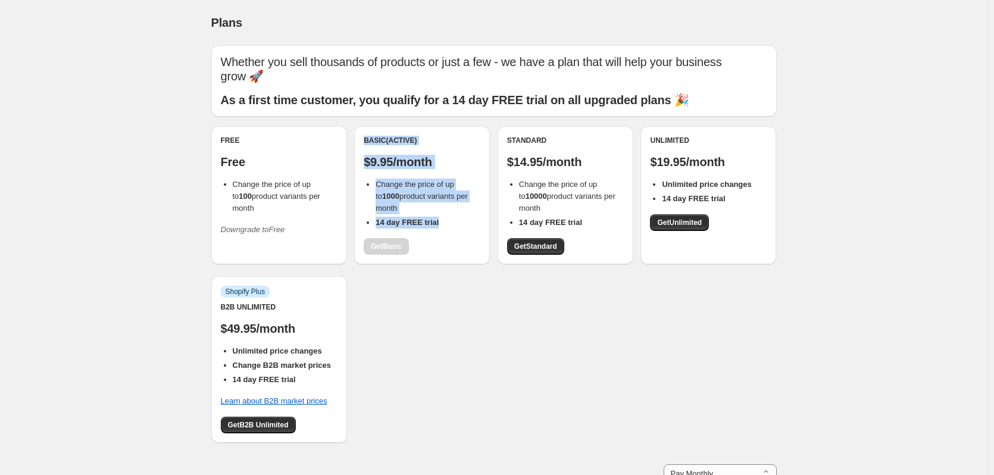
drag, startPoint x: 366, startPoint y: 140, endPoint x: 464, endPoint y: 220, distance: 126.0
click at [464, 220] on div "Basic (Active) $9.95/month Change the price of up to 1000 product variants per …" at bounding box center [422, 195] width 136 height 138
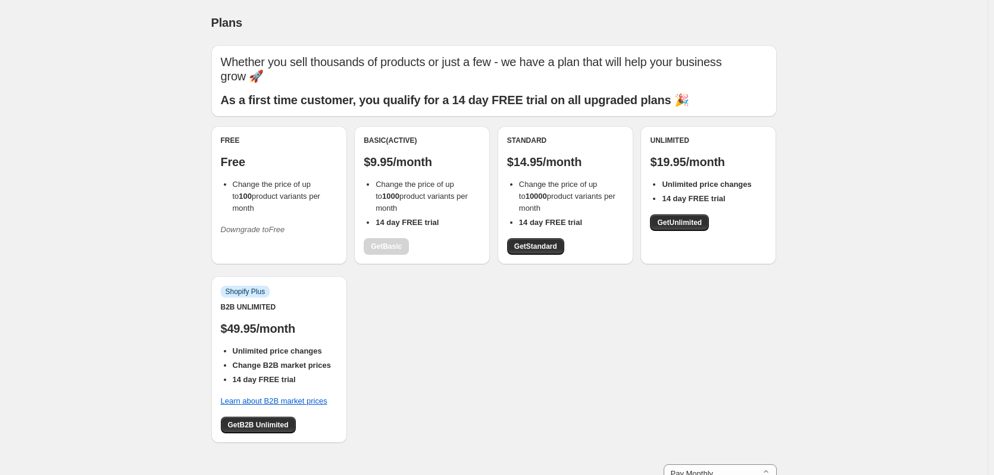
drag, startPoint x: 443, startPoint y: 281, endPoint x: 444, endPoint y: 264, distance: 17.9
click at [443, 280] on div "Free Free Change the price of up to 100 product variants per month Downgrade to…" at bounding box center [493, 290] width 565 height 328
drag, startPoint x: 443, startPoint y: 226, endPoint x: 362, endPoint y: 162, distance: 102.5
click at [362, 162] on div "Basic (Active) $9.95/month Change the price of up to 1000 product variants per …" at bounding box center [422, 195] width 136 height 138
click at [395, 188] on span "Change the price of up to 1000 product variants per month" at bounding box center [421, 196] width 92 height 33
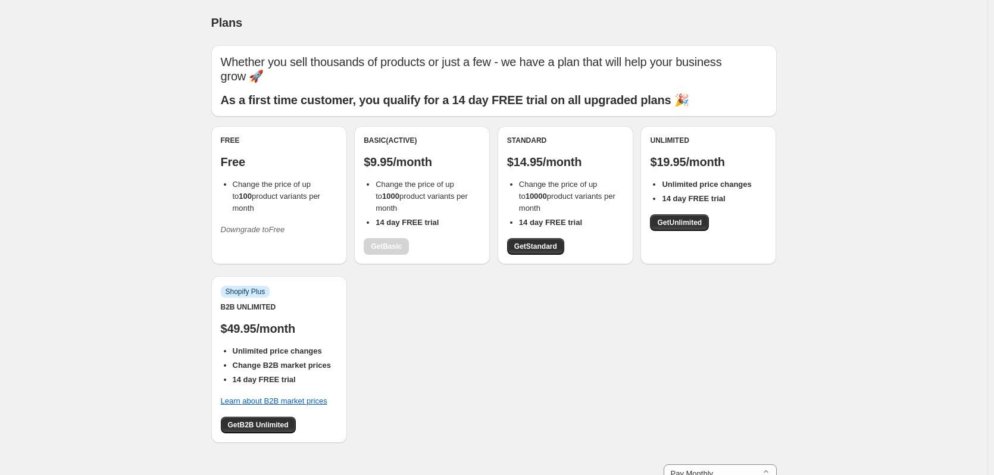
drag, startPoint x: 375, startPoint y: 184, endPoint x: 466, endPoint y: 209, distance: 94.4
click at [466, 209] on ul "Change the price of up to 1000 product variants per month 14 day FREE trial" at bounding box center [422, 204] width 117 height 50
click at [425, 227] on b "14 day FREE trial" at bounding box center [406, 222] width 63 height 9
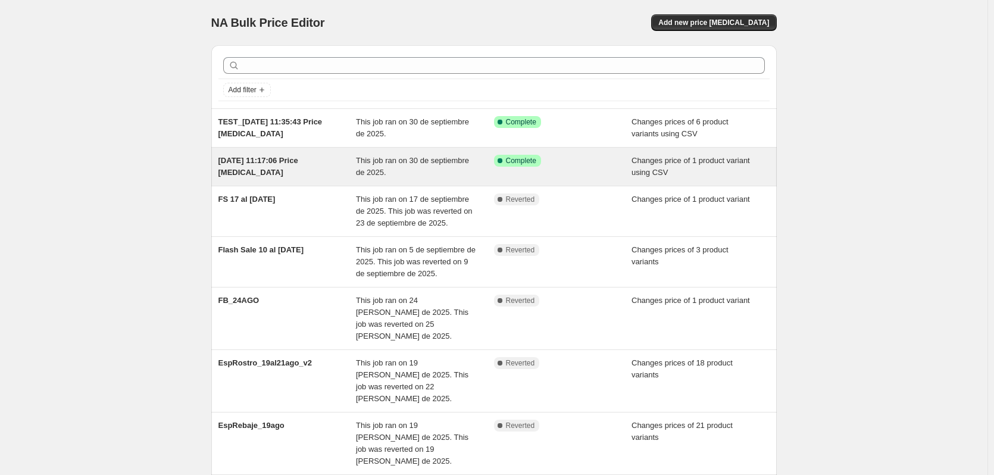
click at [424, 163] on span "This job ran on 30 de septiembre de 2025." at bounding box center [412, 166] width 113 height 21
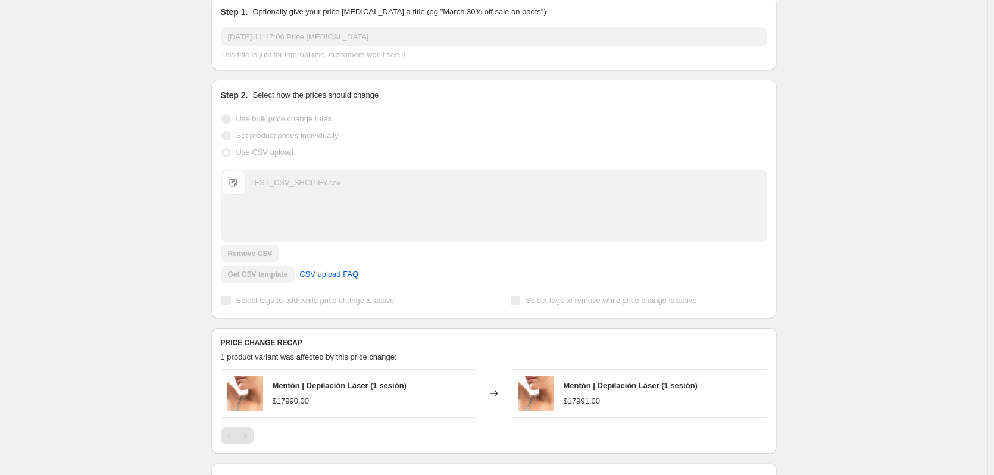
scroll to position [145, 0]
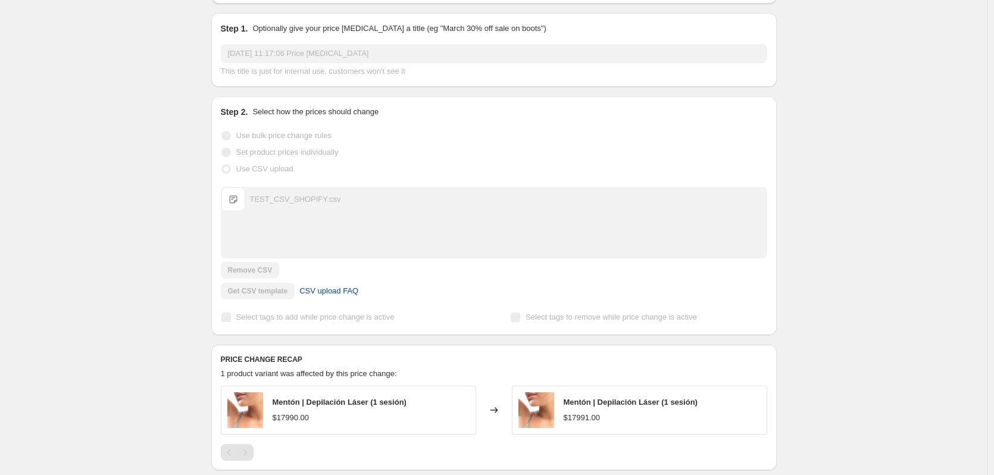
click at [345, 289] on span "CSV upload FAQ" at bounding box center [328, 291] width 59 height 12
